Goal: Find contact information: Find contact information

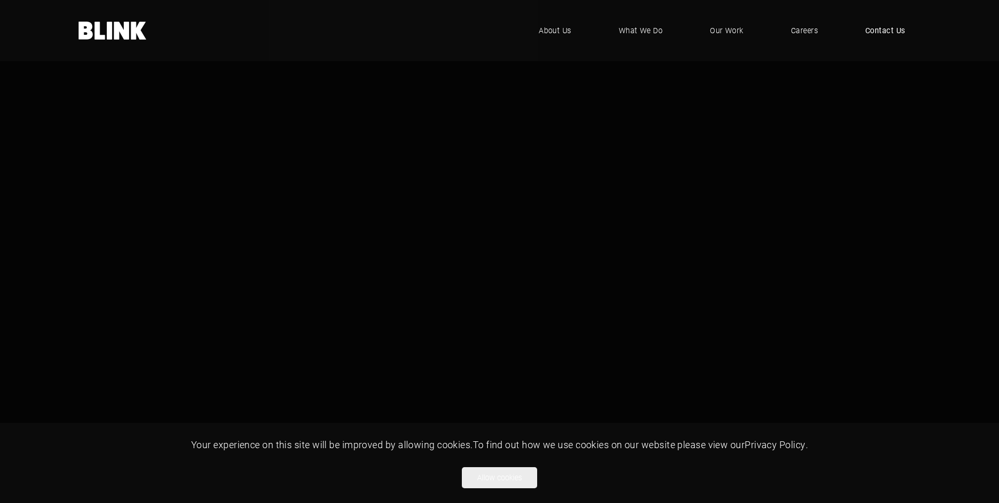
click at [882, 33] on span "Contact Us" at bounding box center [885, 31] width 40 height 12
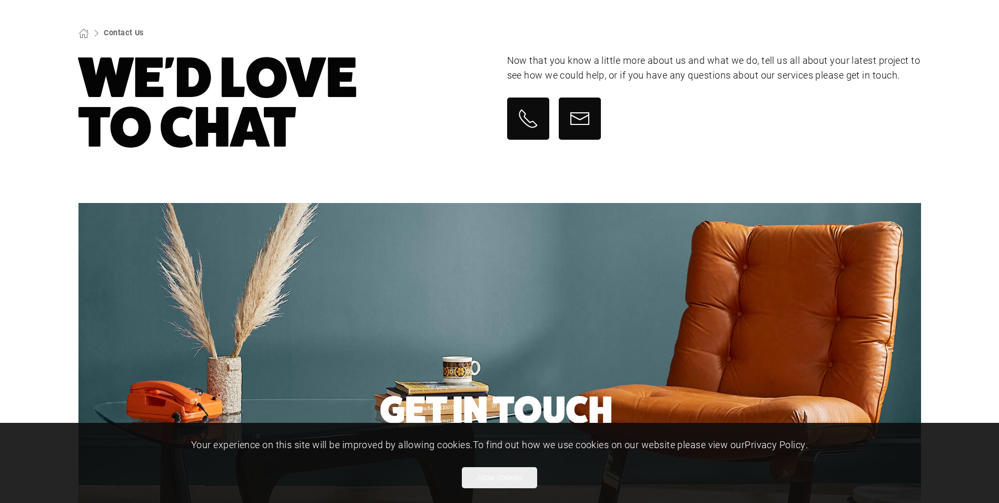
scroll to position [53, 0]
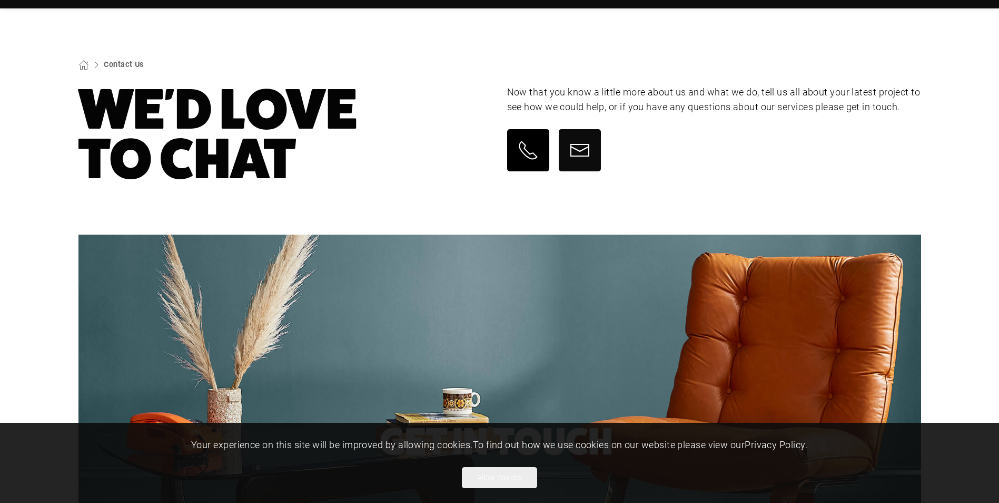
click at [525, 164] on link at bounding box center [528, 150] width 42 height 42
click at [524, 146] on icon at bounding box center [528, 150] width 21 height 21
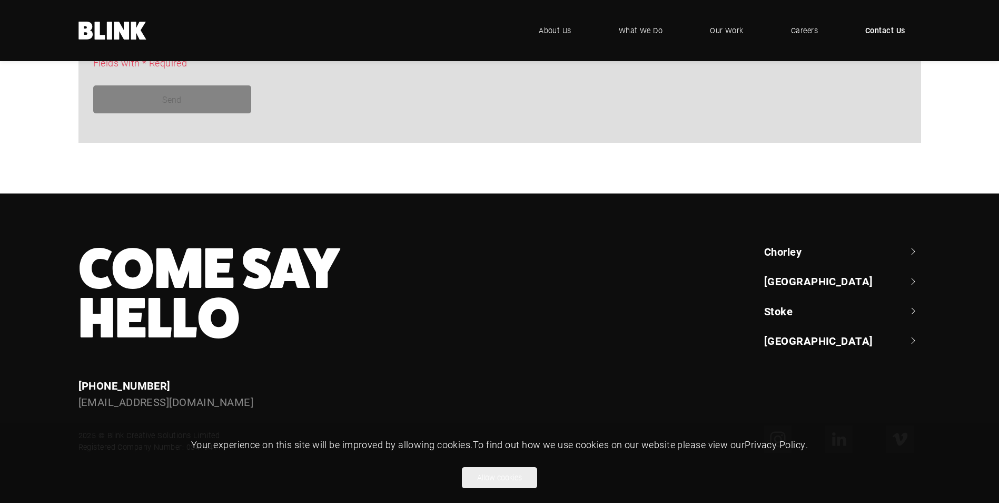
scroll to position [955, 0]
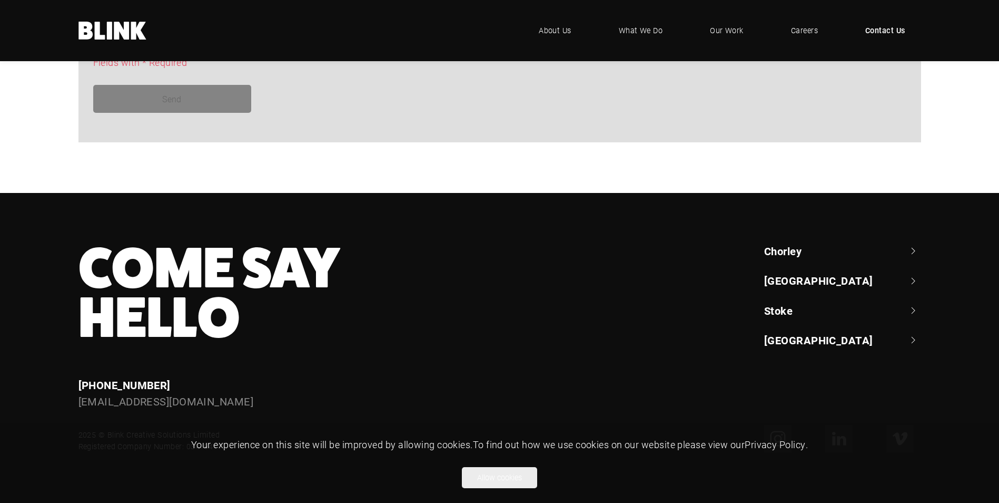
click at [796, 245] on link "Chorley" at bounding box center [842, 250] width 157 height 15
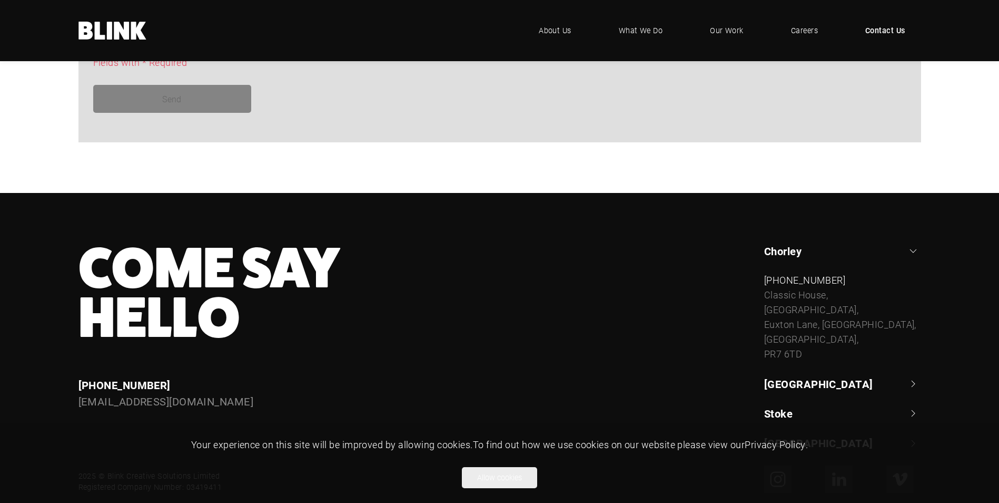
click at [798, 382] on link "[GEOGRAPHIC_DATA]" at bounding box center [842, 383] width 157 height 15
click at [782, 420] on link "Stoke" at bounding box center [842, 427] width 157 height 15
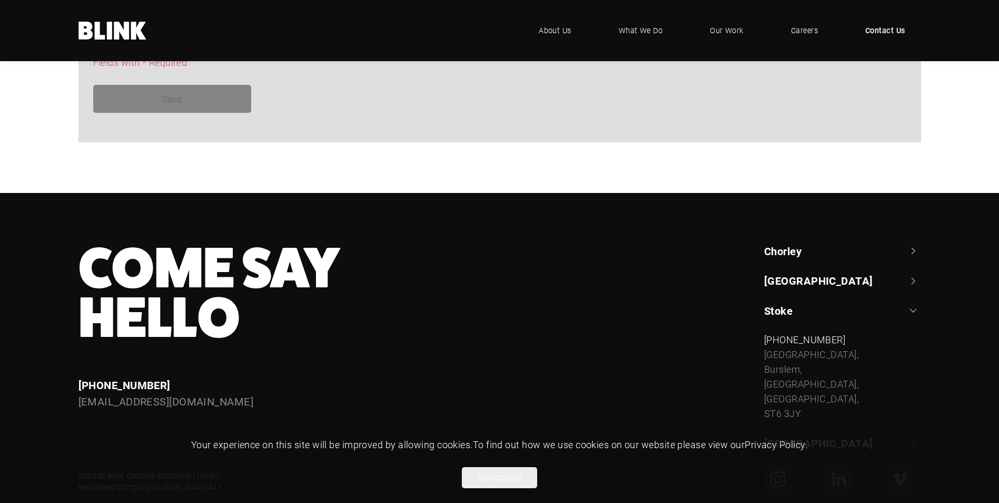
click at [794, 277] on link "[GEOGRAPHIC_DATA]" at bounding box center [842, 280] width 157 height 15
click at [795, 244] on link "Chorley" at bounding box center [842, 250] width 157 height 15
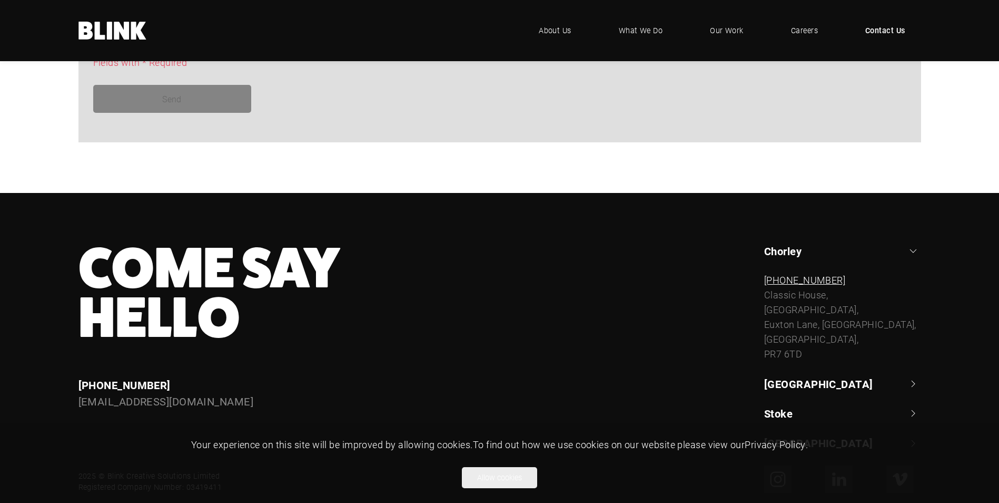
drag, startPoint x: 859, startPoint y: 279, endPoint x: 786, endPoint y: 282, distance: 72.8
click at [786, 282] on div "[PHONE_NUMBER]" at bounding box center [842, 280] width 157 height 15
copy link "0) 1257 264 494"
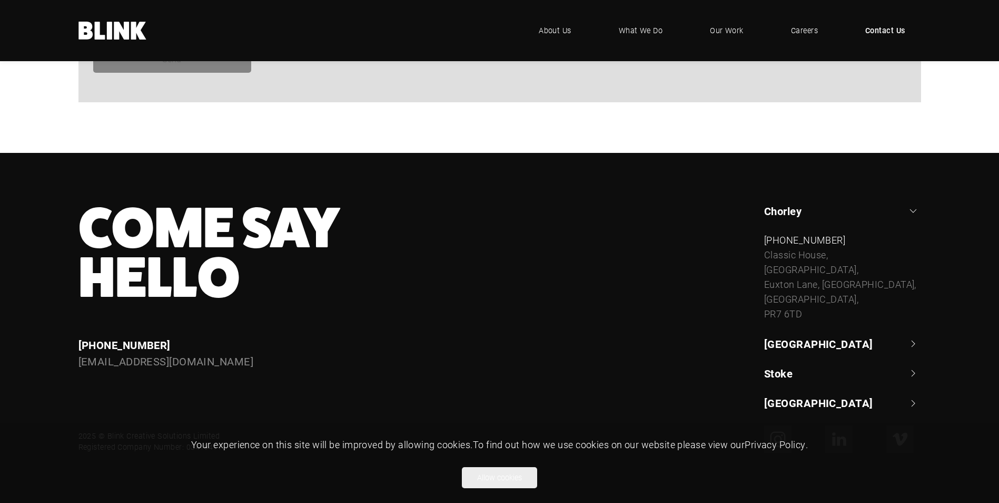
scroll to position [996, 0]
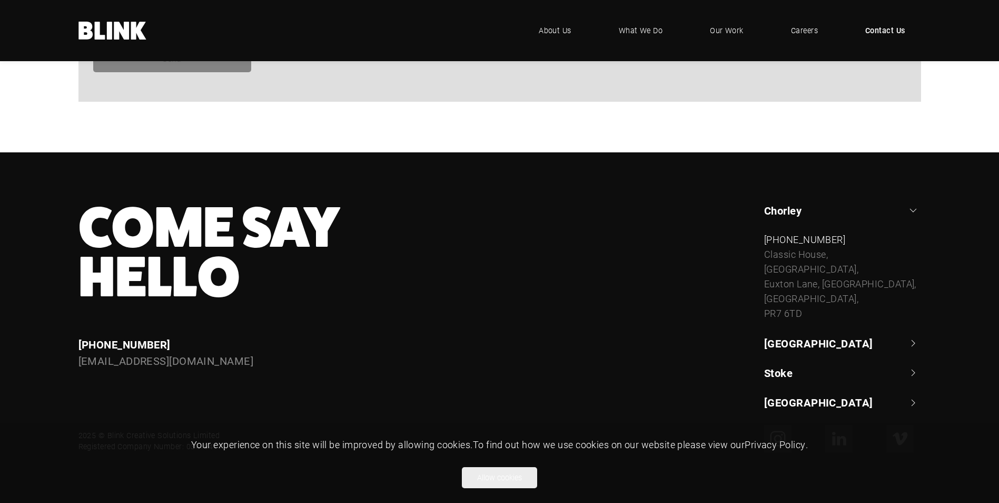
click at [785, 376] on link "Stoke" at bounding box center [842, 372] width 157 height 15
